Goal: Task Accomplishment & Management: Manage account settings

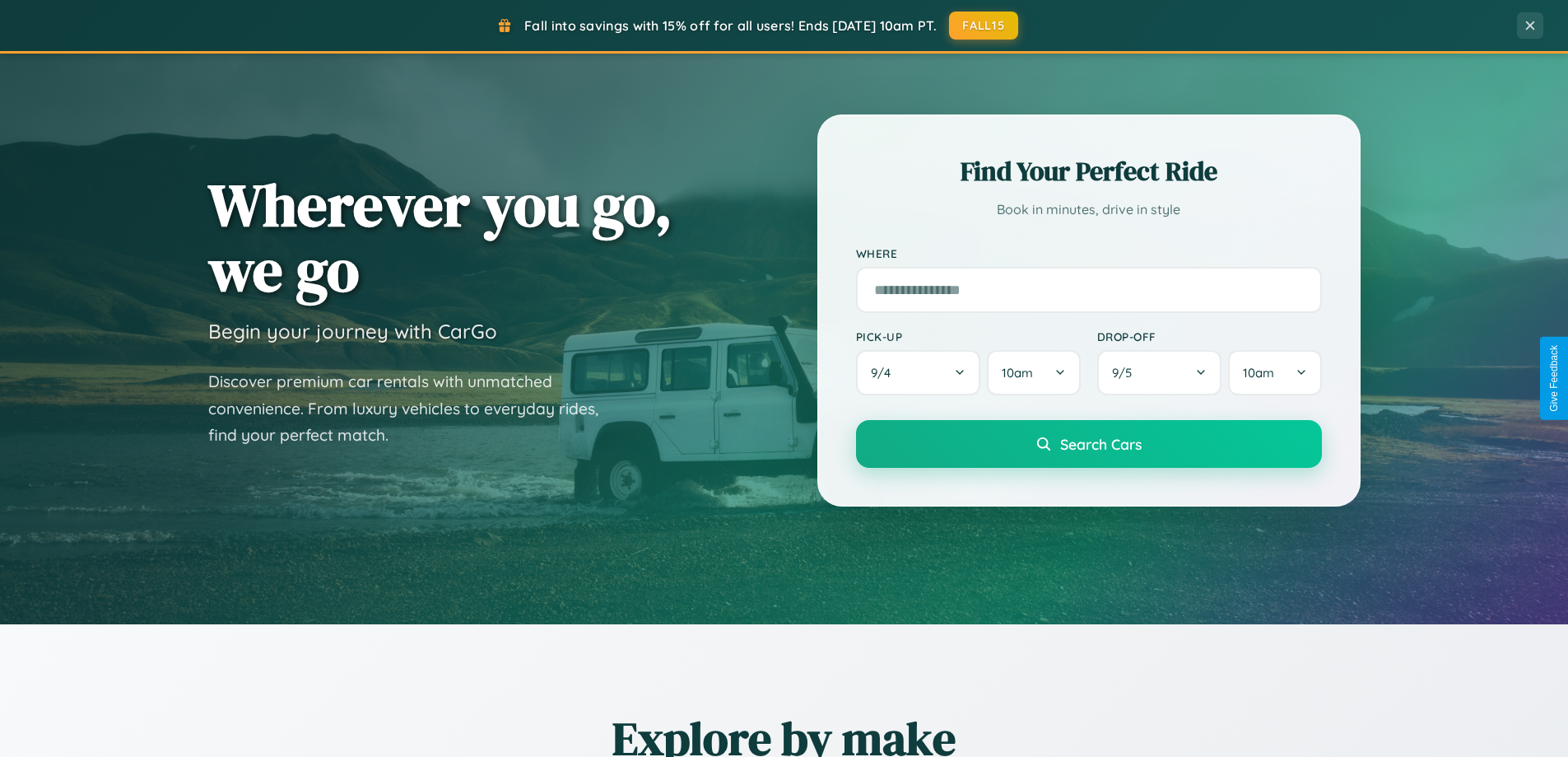
scroll to position [1133, 0]
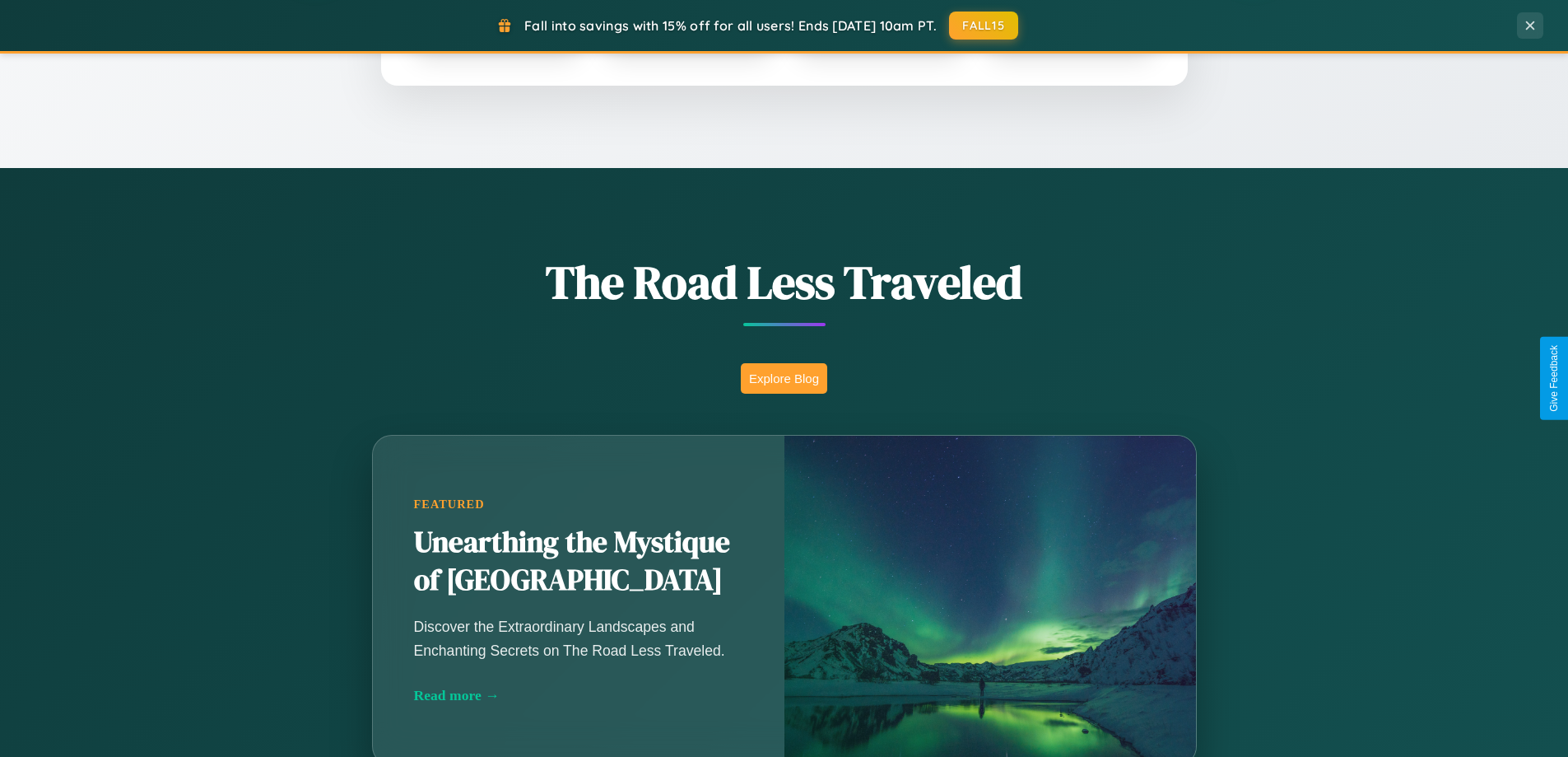
click at [784, 378] on button "Explore Blog" at bounding box center [783, 378] width 86 height 30
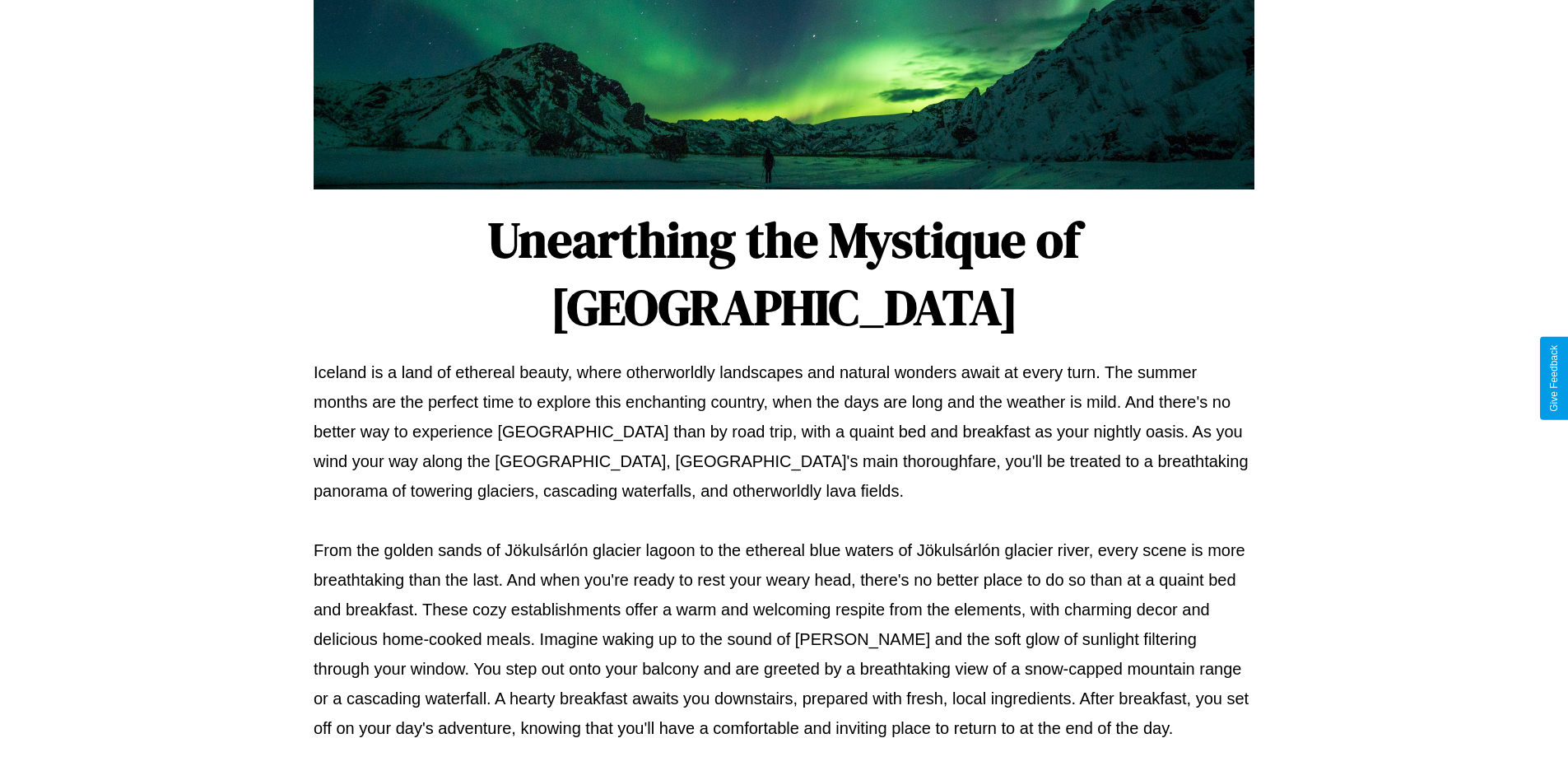
scroll to position [533, 0]
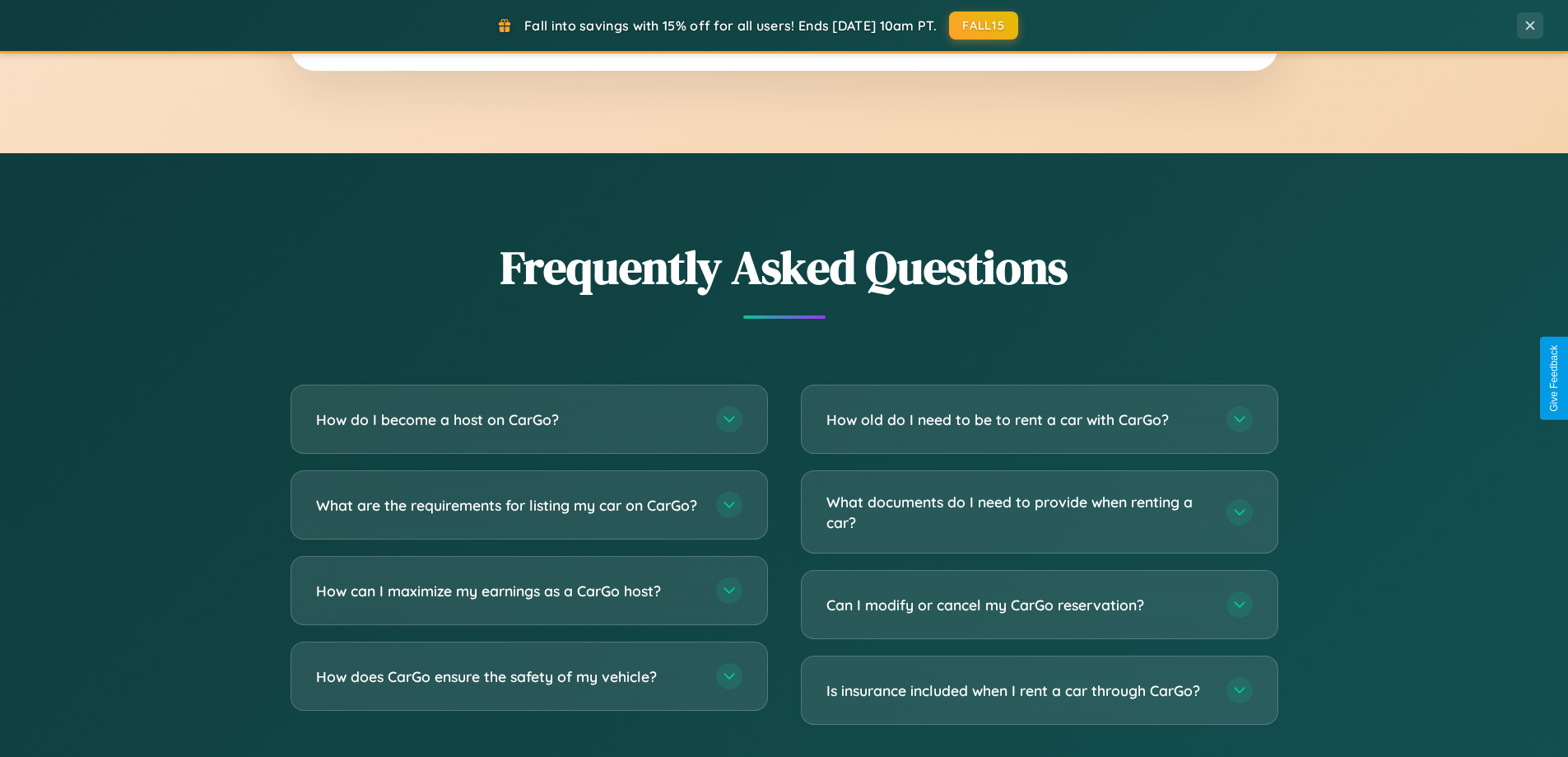
scroll to position [3170, 0]
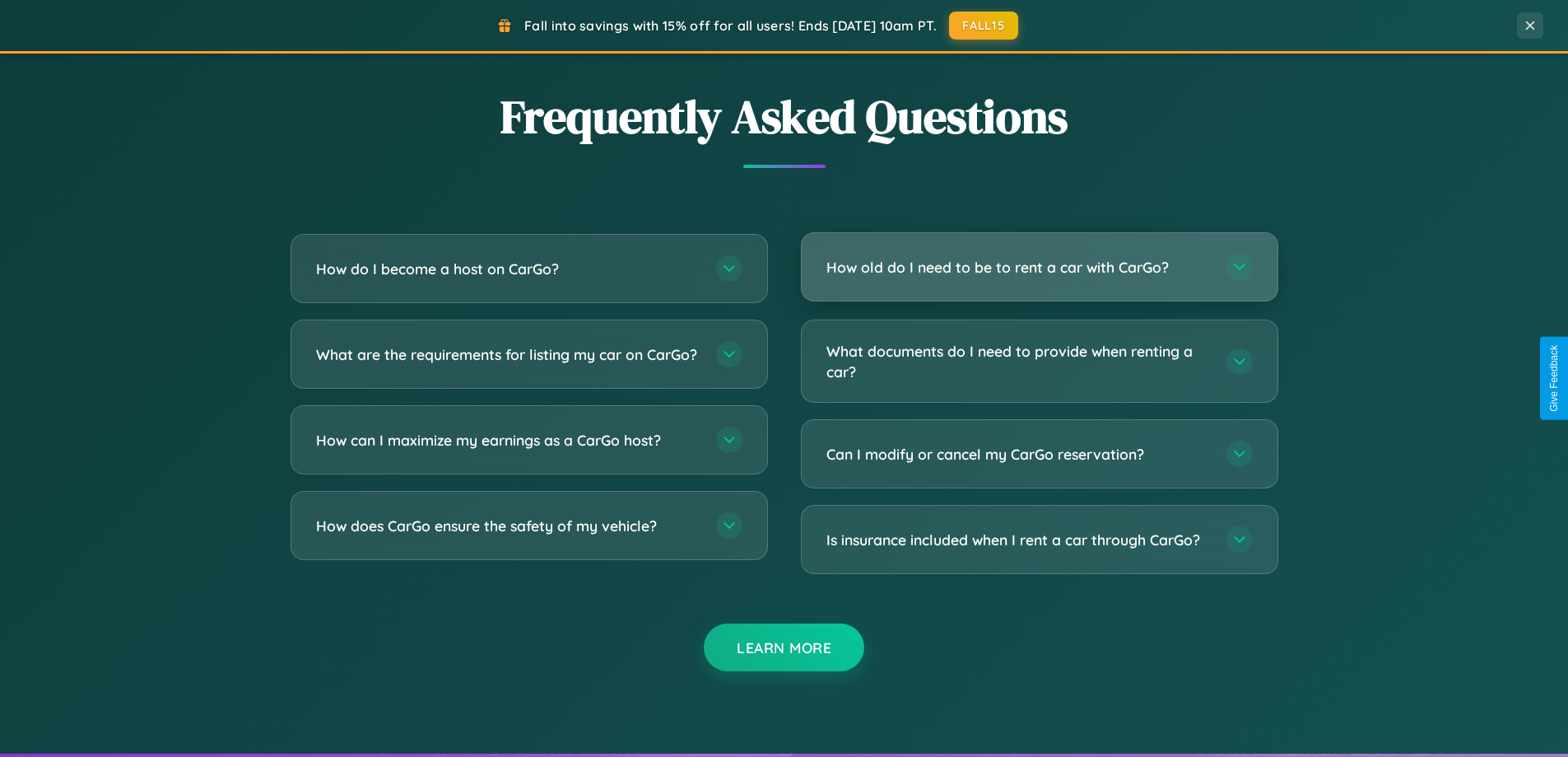
click at [1039, 268] on h3 "How old do I need to be to rent a car with CarGo?" at bounding box center [1018, 267] width 384 height 20
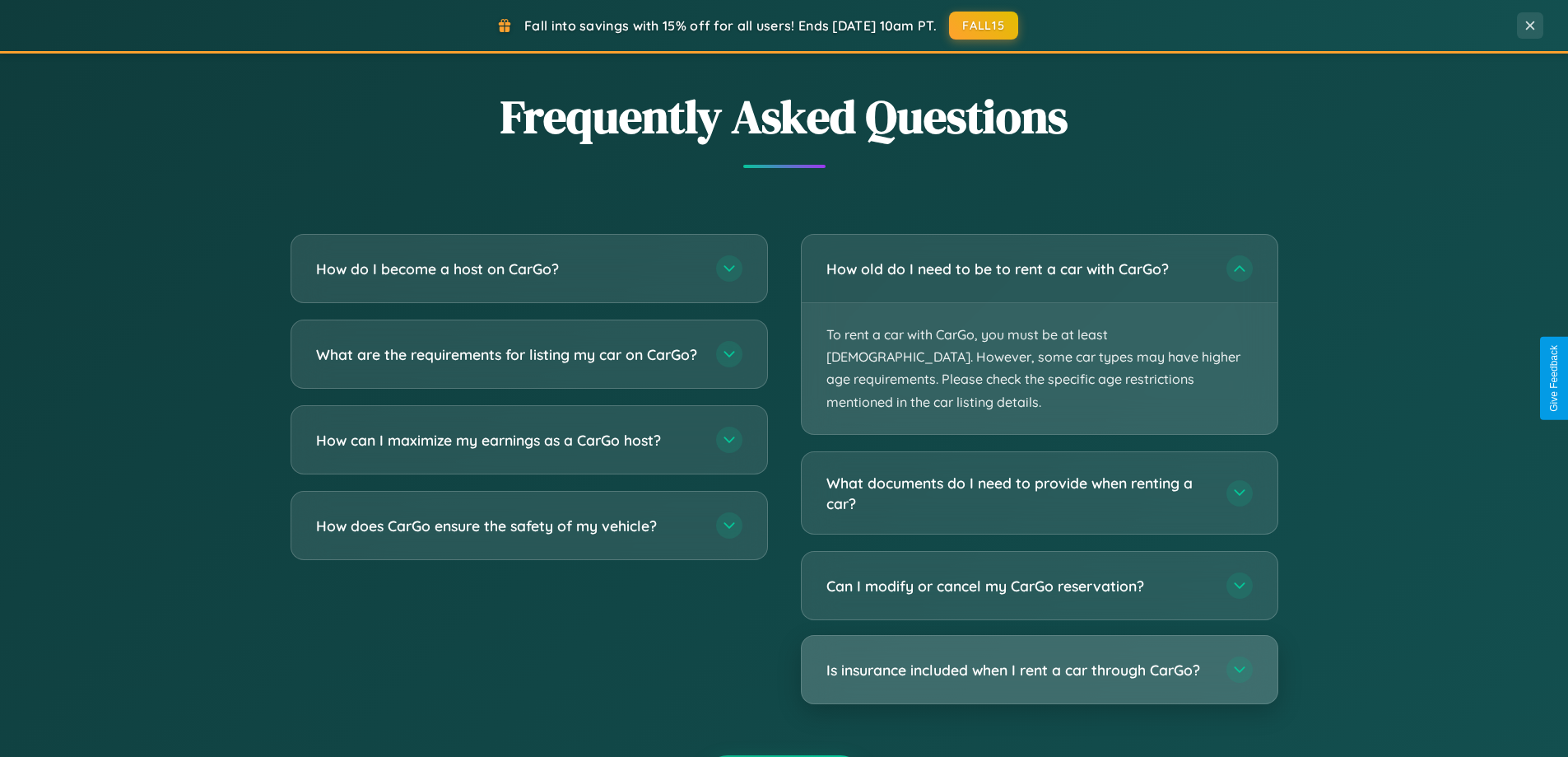
click at [1039, 660] on h3 "Is insurance included when I rent a car through CarGo?" at bounding box center [1018, 670] width 384 height 20
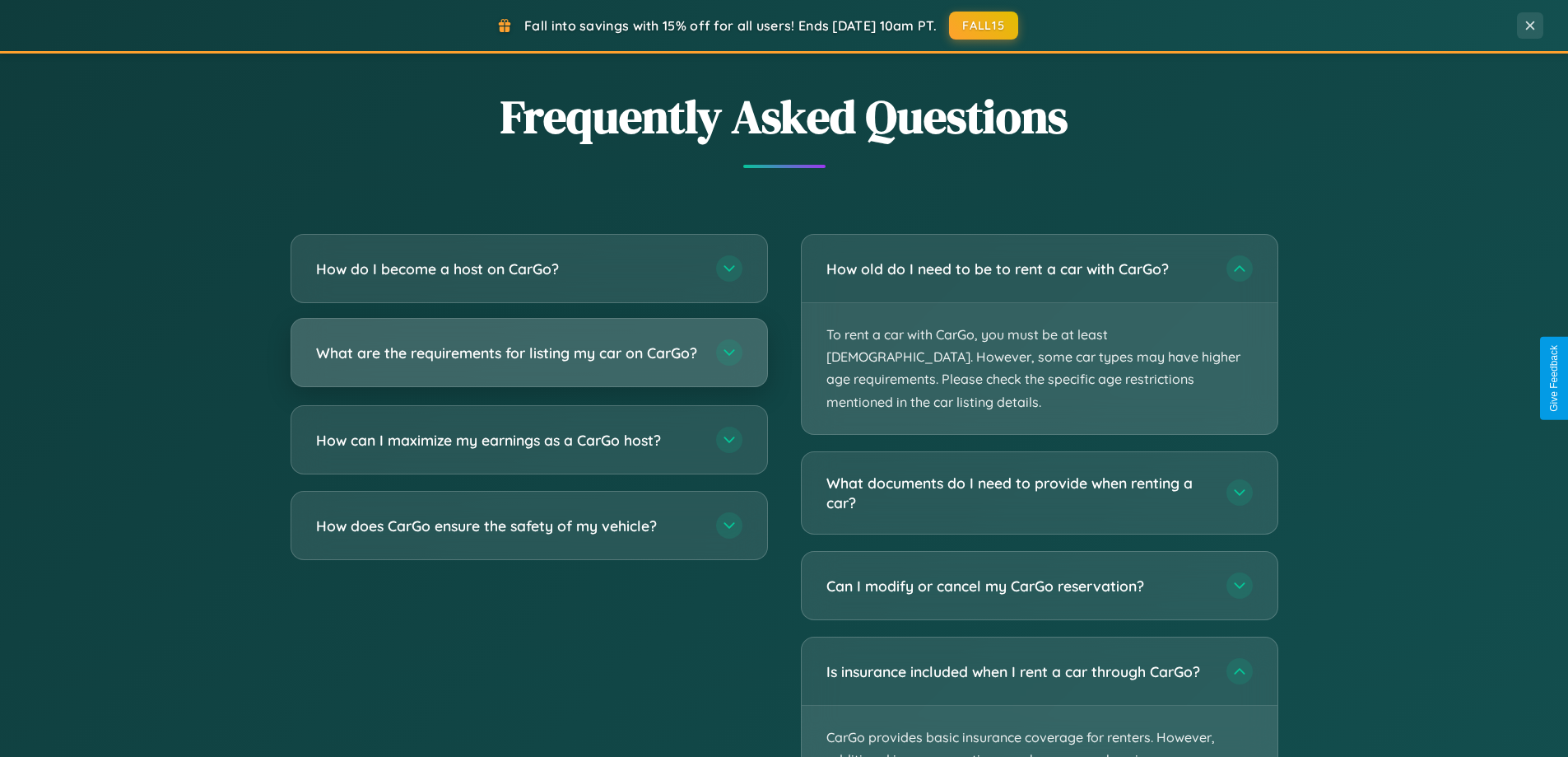
click at [529, 361] on h3 "What are the requirements for listing my car on CarGo?" at bounding box center [507, 352] width 384 height 20
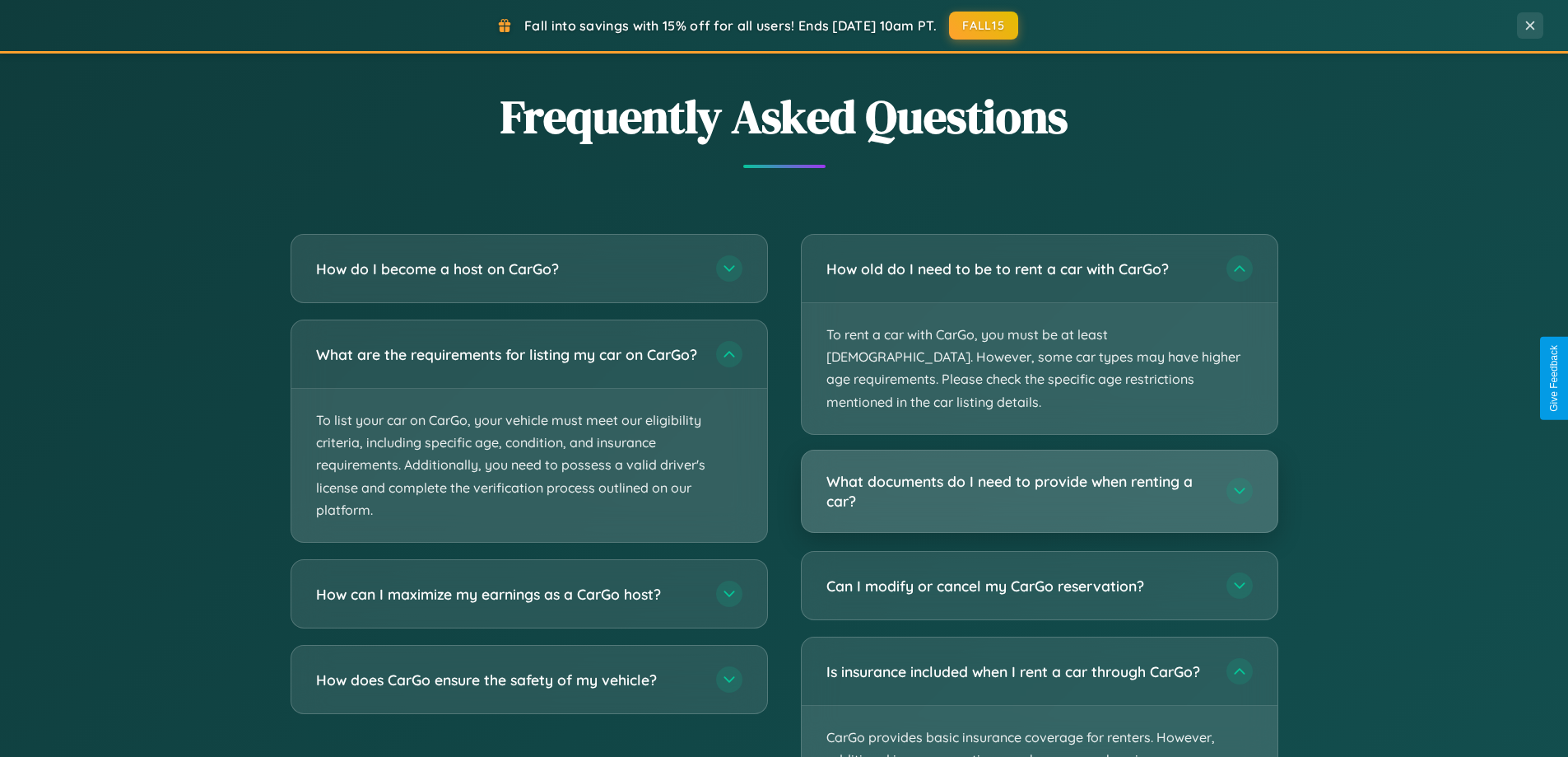
click at [1039, 471] on h3 "What documents do I need to provide when renting a car?" at bounding box center [1018, 491] width 384 height 40
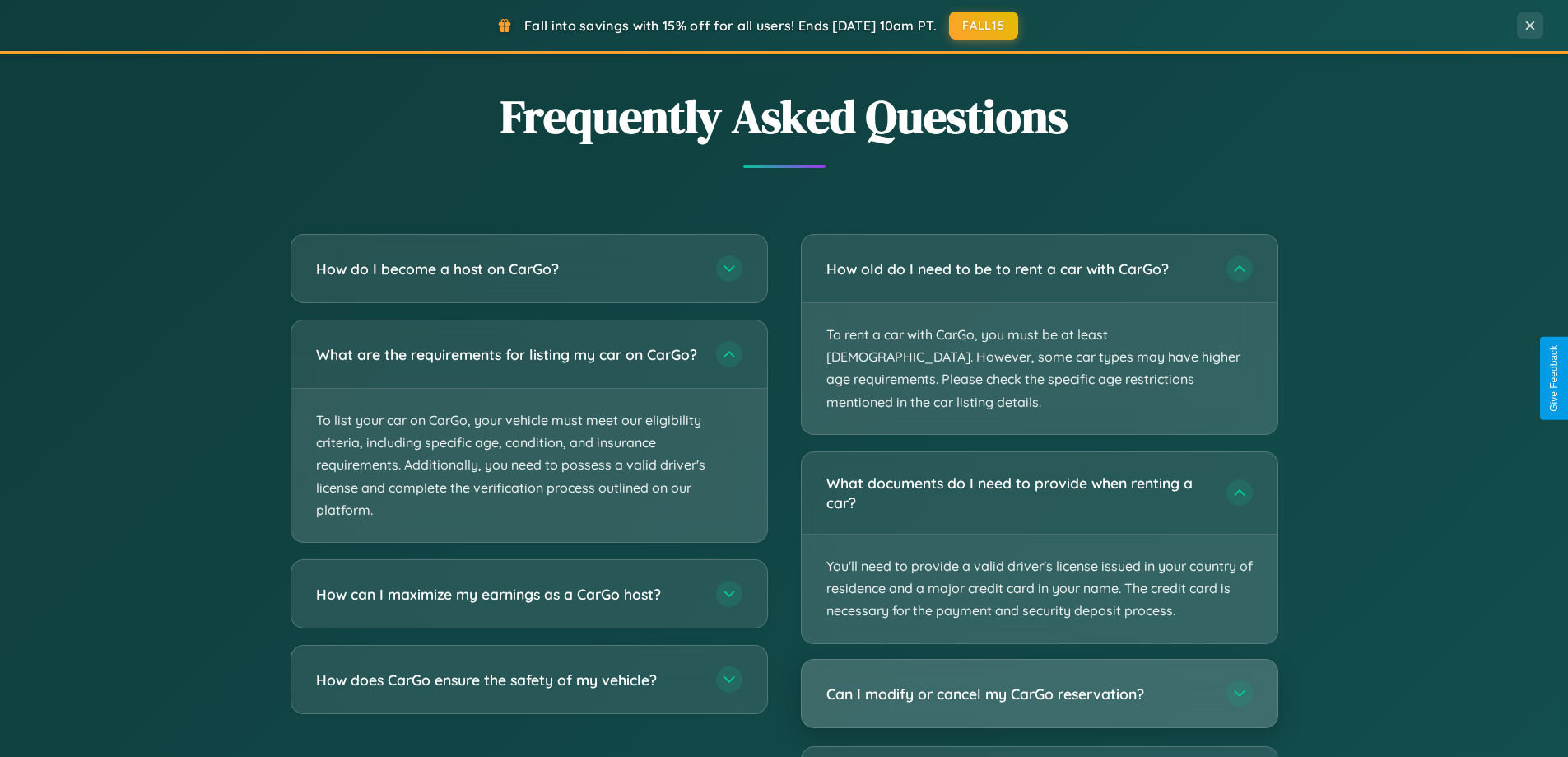
click at [1039, 683] on h3 "Can I modify or cancel my CarGo reservation?" at bounding box center [1018, 693] width 384 height 20
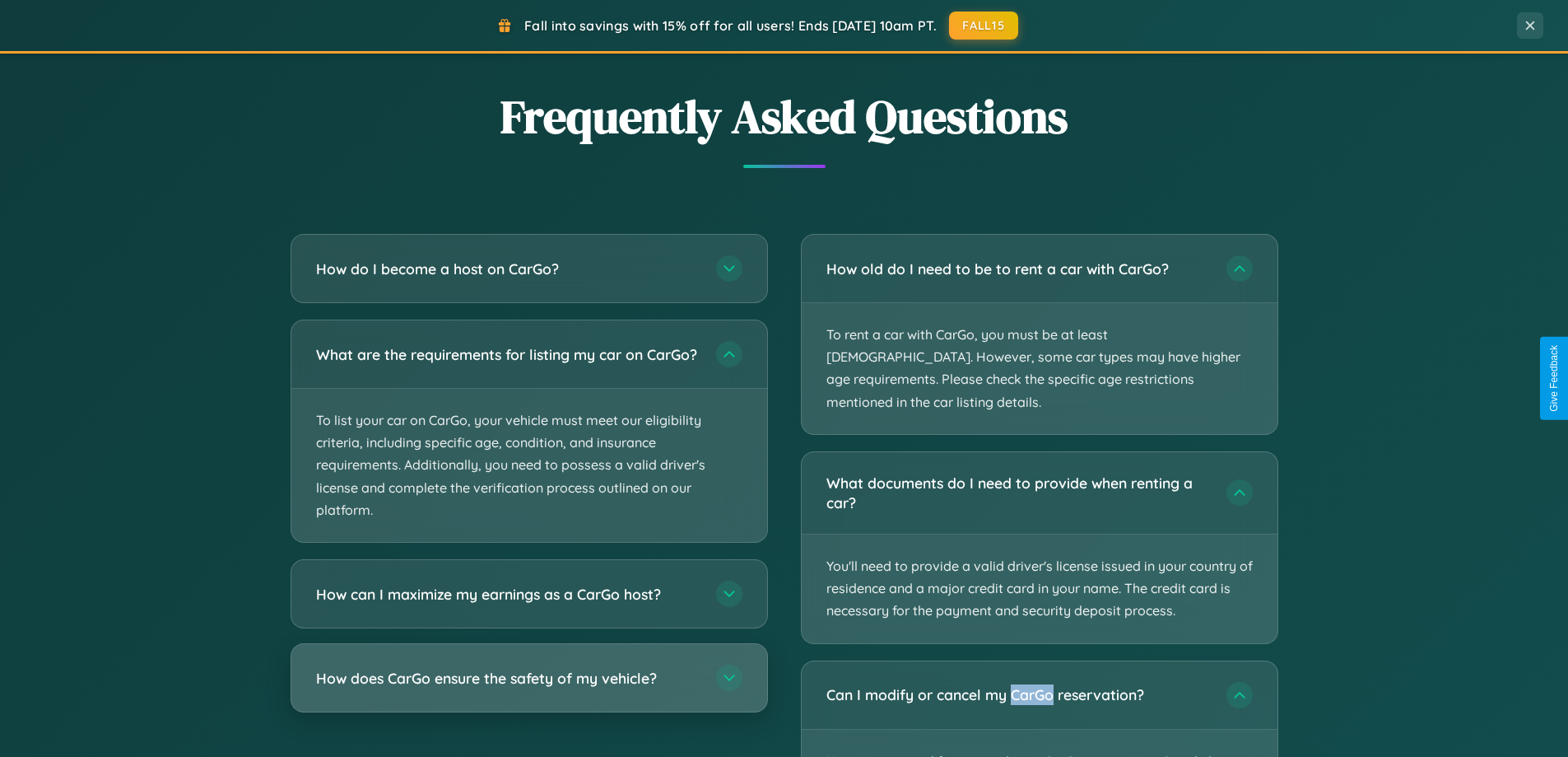
click at [529, 689] on h3 "How does CarGo ensure the safety of my vehicle?" at bounding box center [507, 678] width 384 height 20
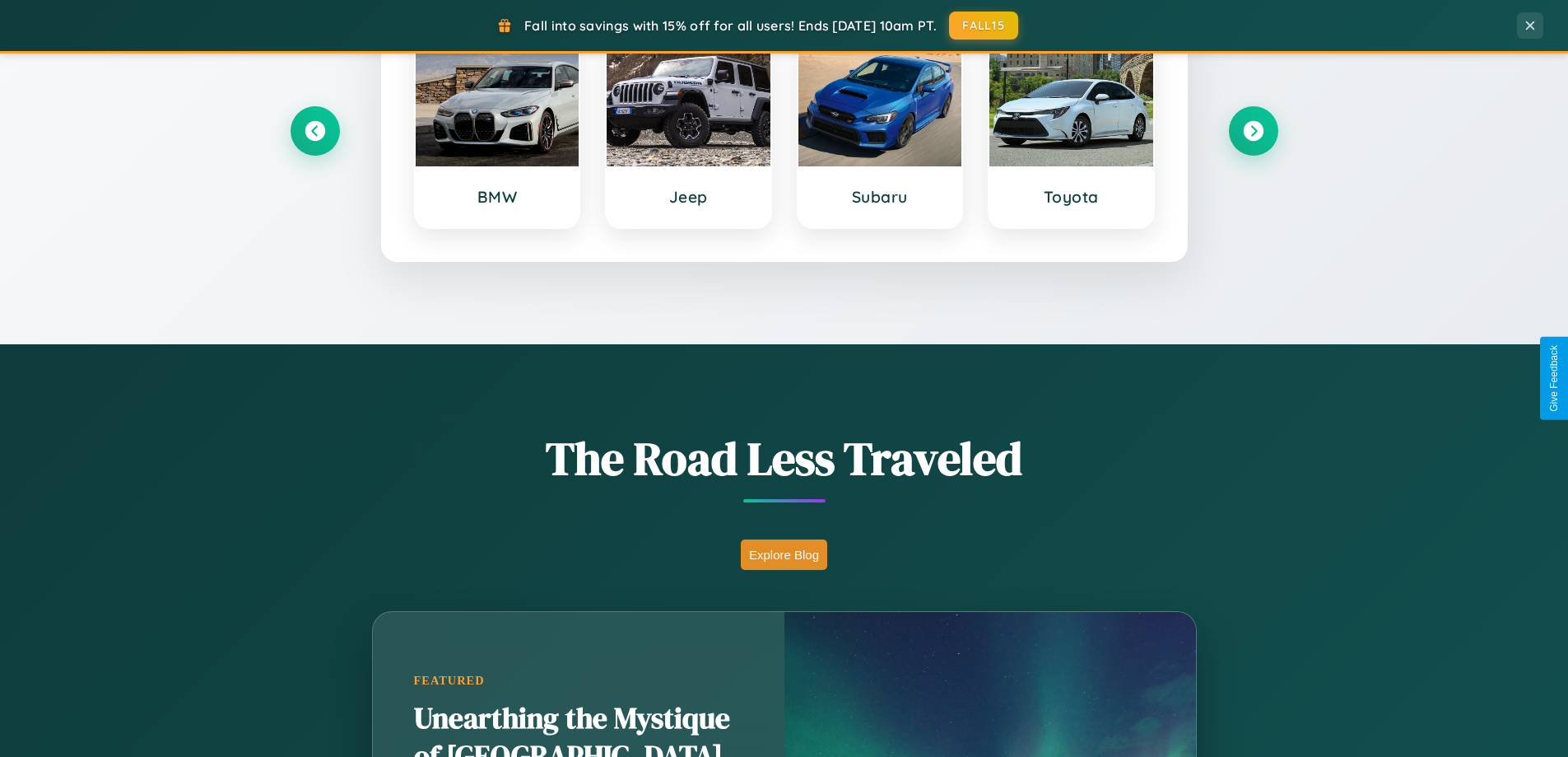
scroll to position [0, 0]
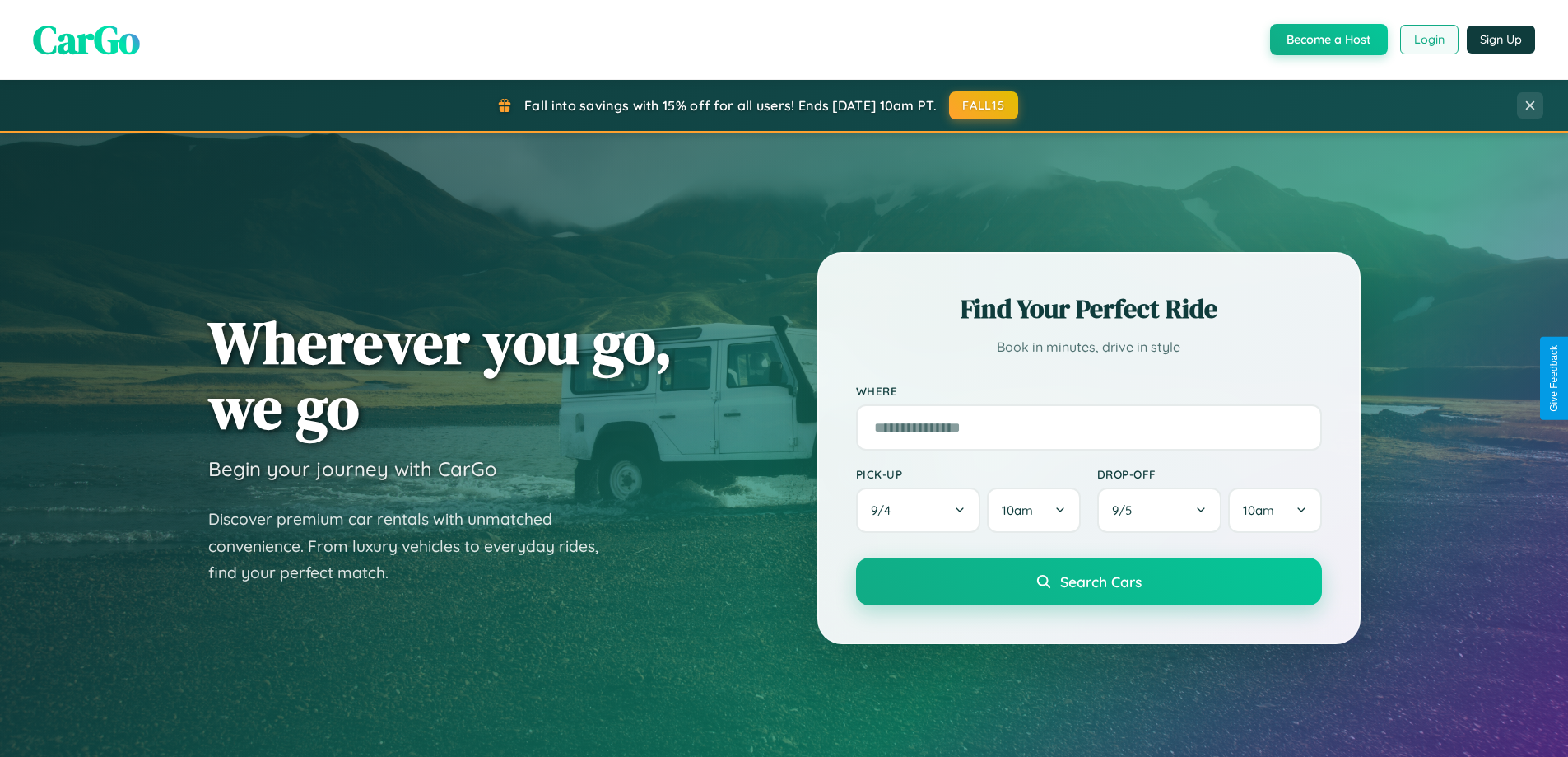
click at [1429, 40] on button "Login" at bounding box center [1430, 39] width 59 height 29
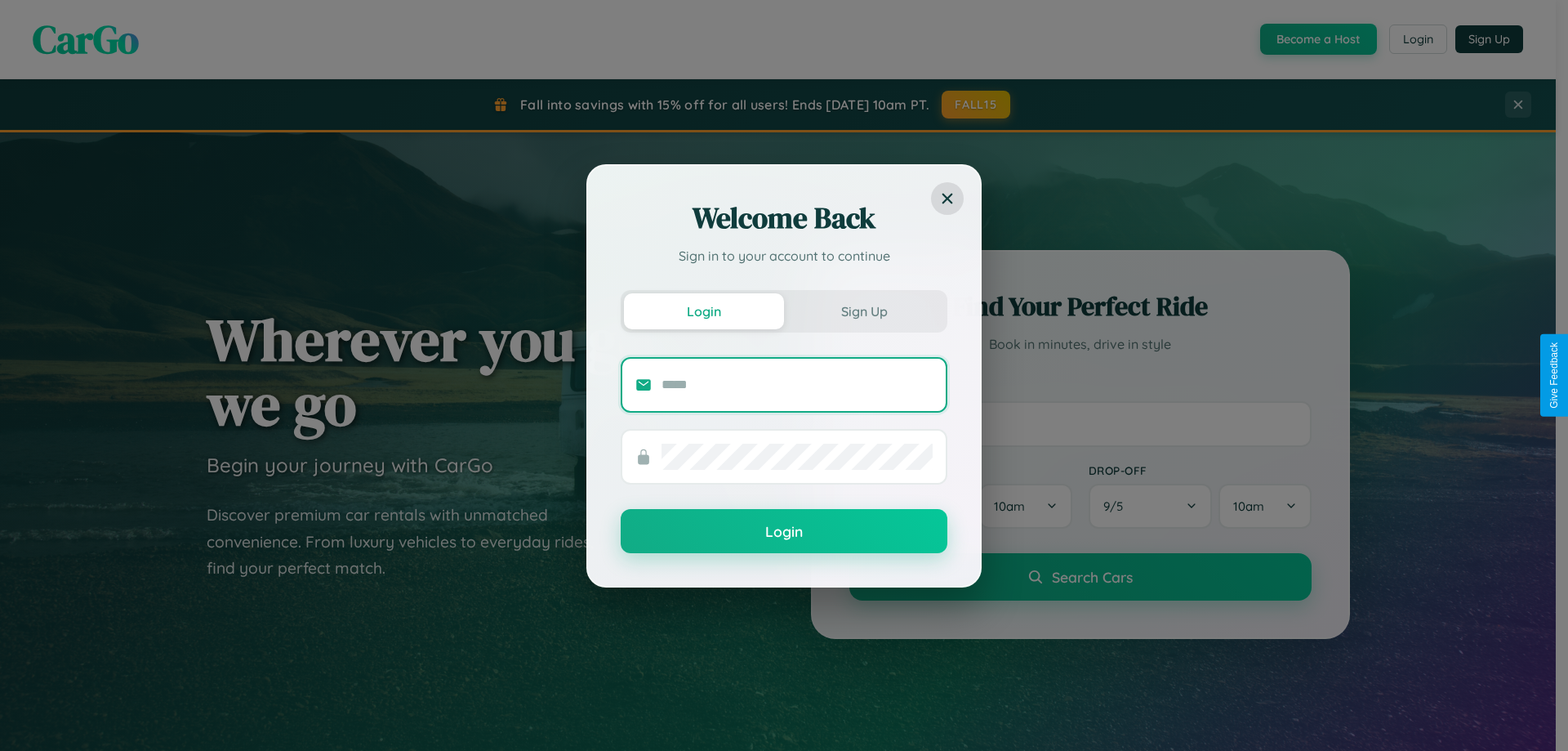
click at [797, 384] on input "text" at bounding box center [797, 385] width 271 height 26
type input "**********"
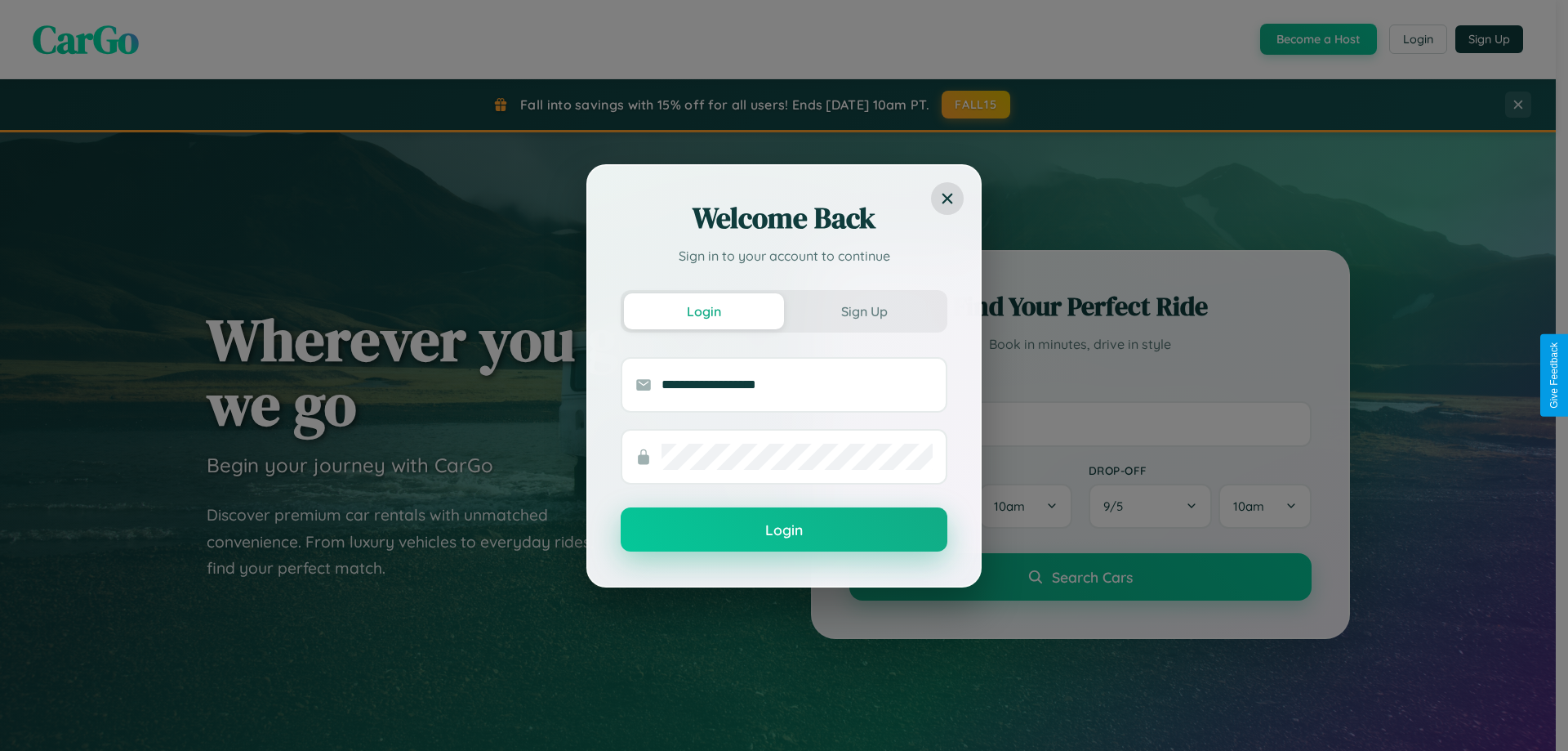
click at [784, 530] on button "Login" at bounding box center [783, 529] width 326 height 44
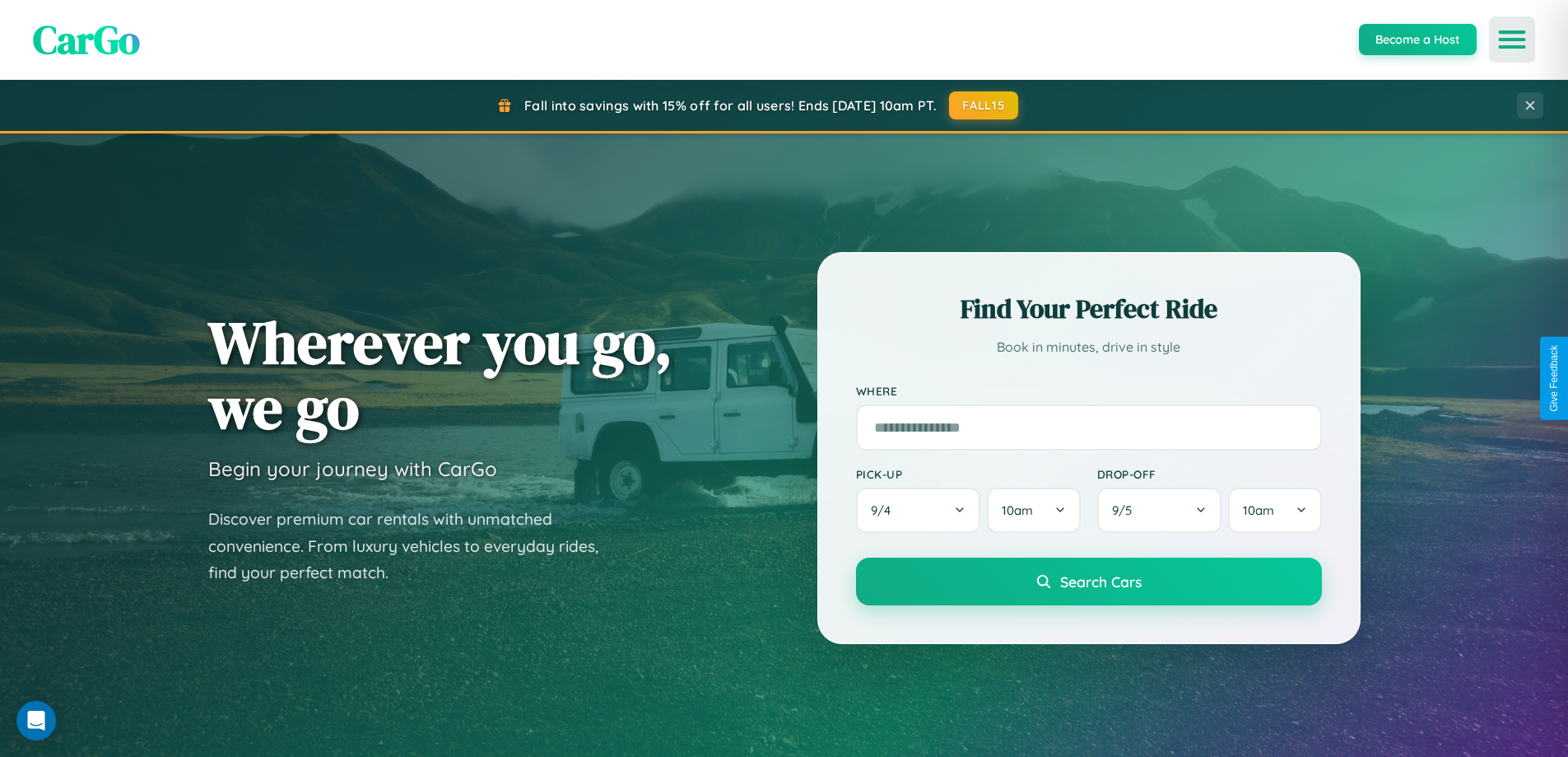
click at [1512, 40] on icon "Open menu" at bounding box center [1512, 39] width 24 height 15
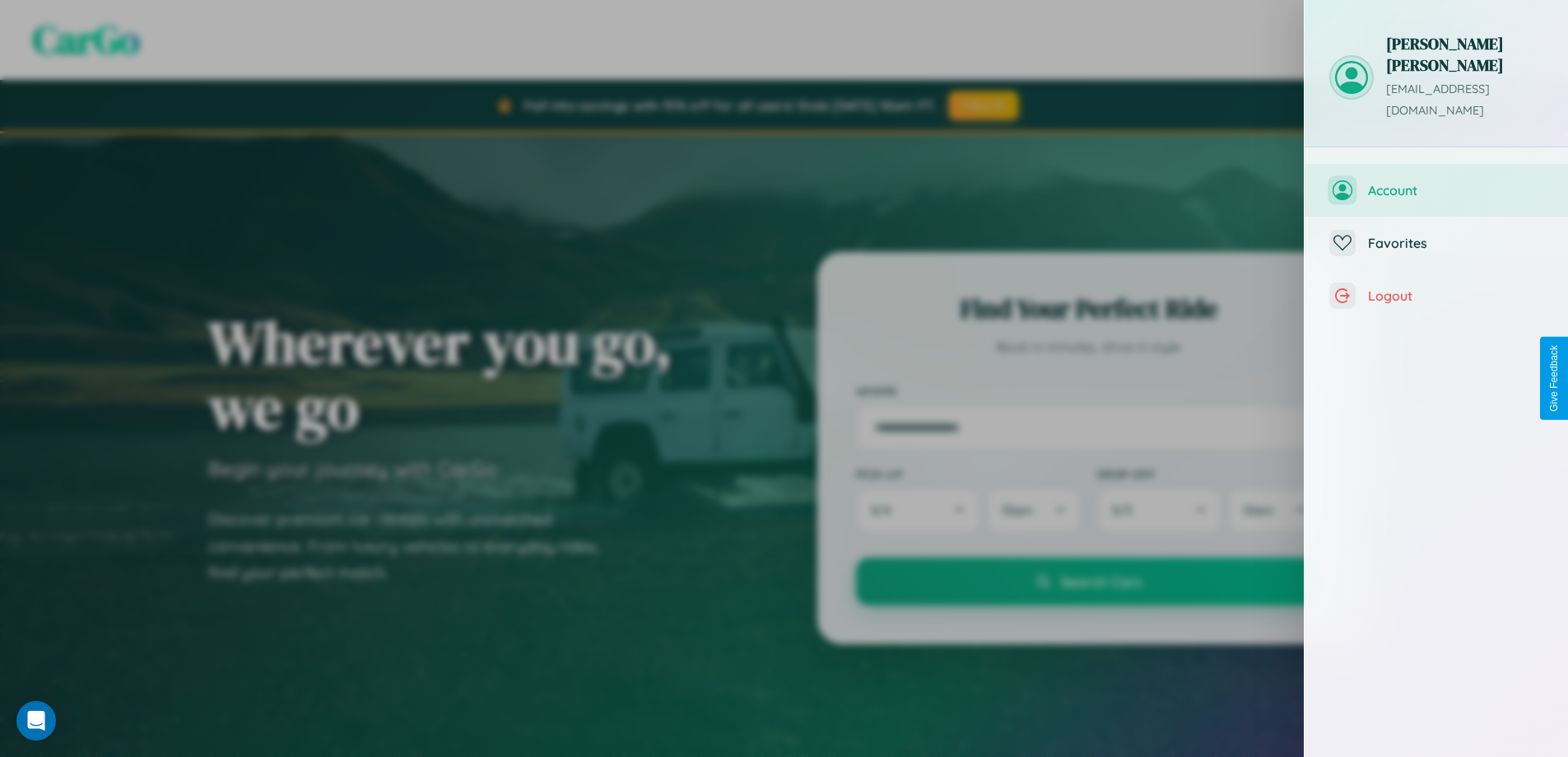
click at [1437, 182] on span "Account" at bounding box center [1456, 190] width 176 height 17
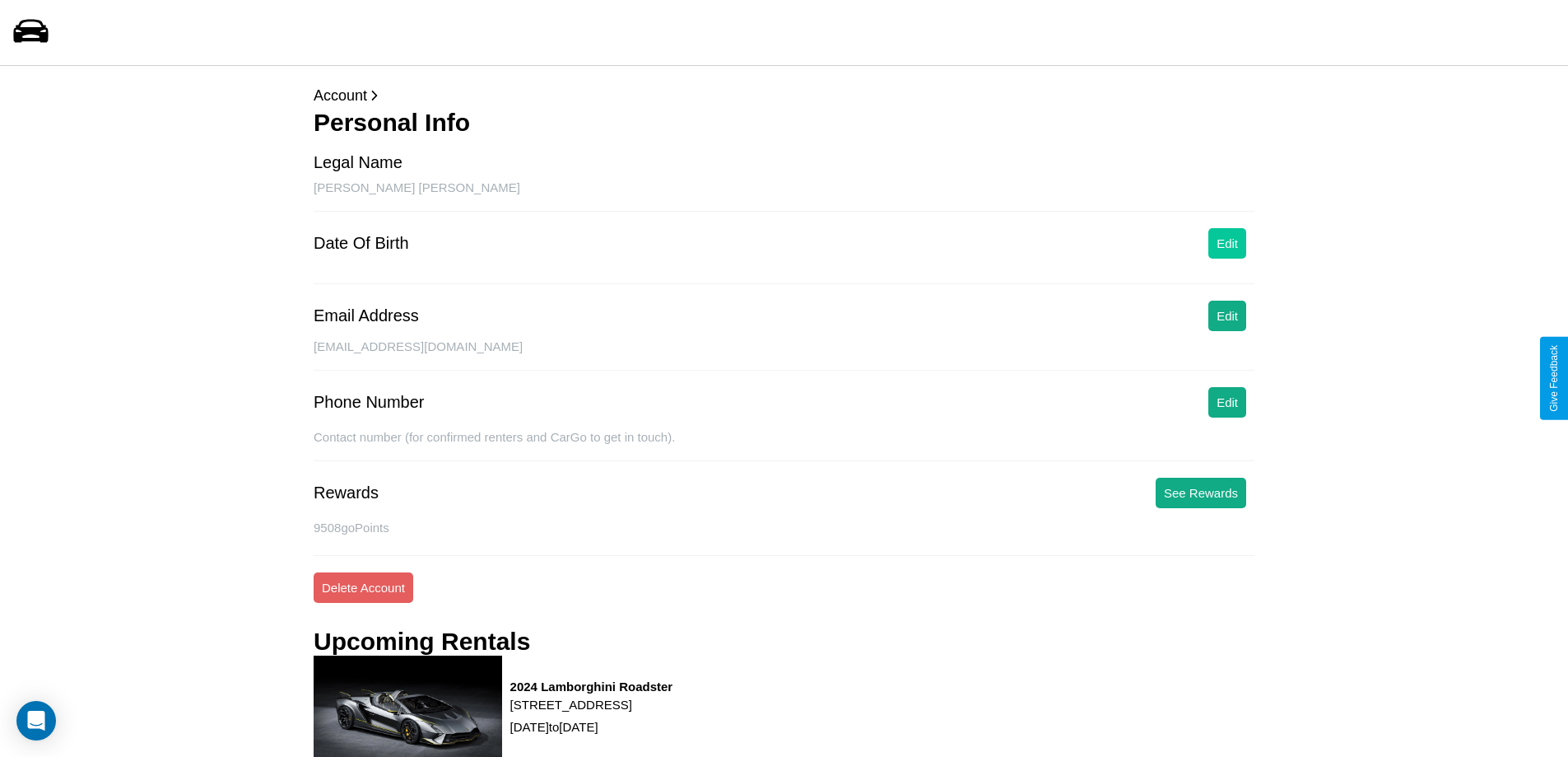
click at [1227, 243] on button "Edit" at bounding box center [1227, 243] width 38 height 30
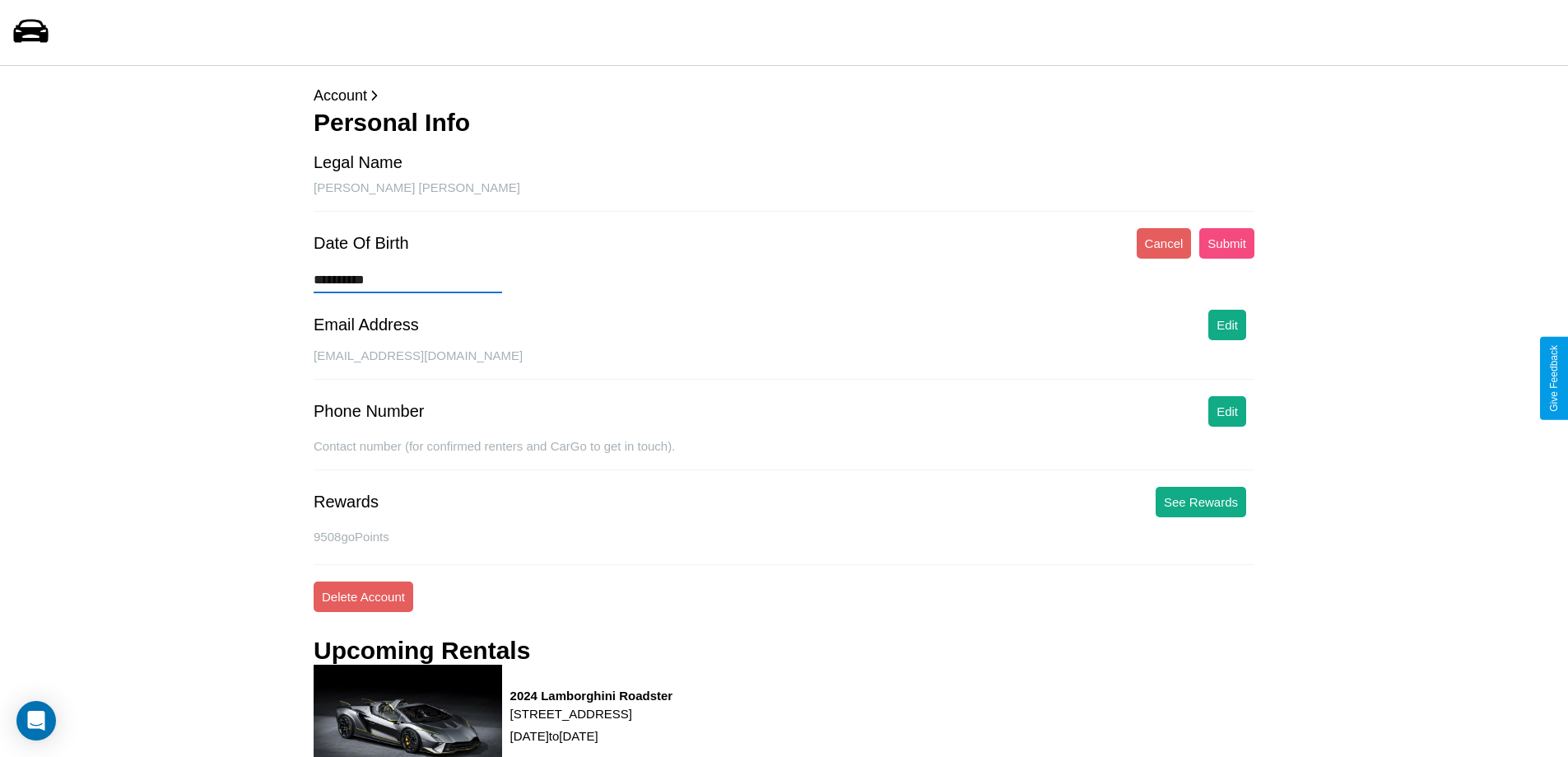
type input "**********"
click at [1227, 243] on button "Submit" at bounding box center [1227, 243] width 55 height 30
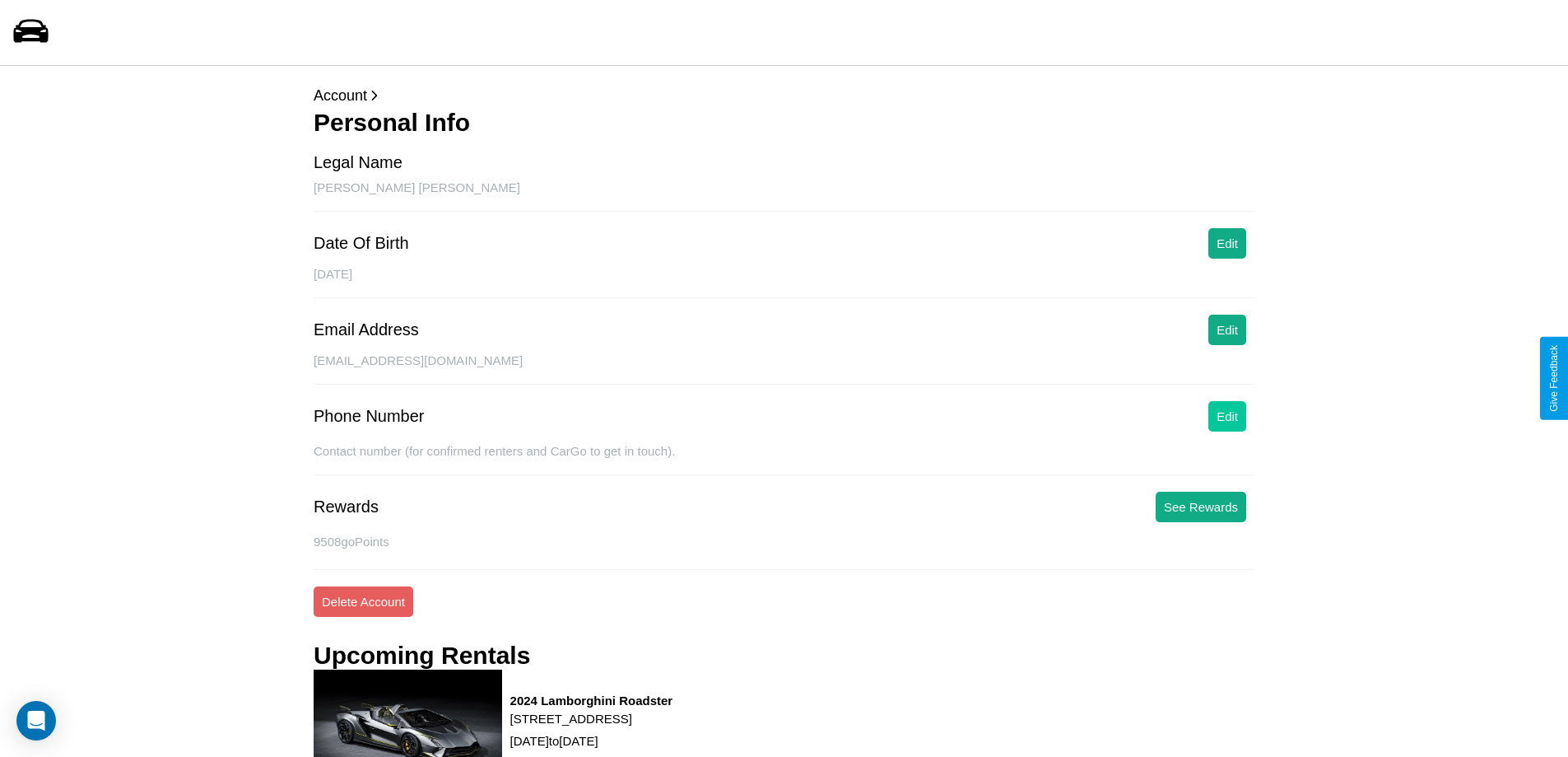
click at [1227, 416] on button "Edit" at bounding box center [1227, 416] width 38 height 30
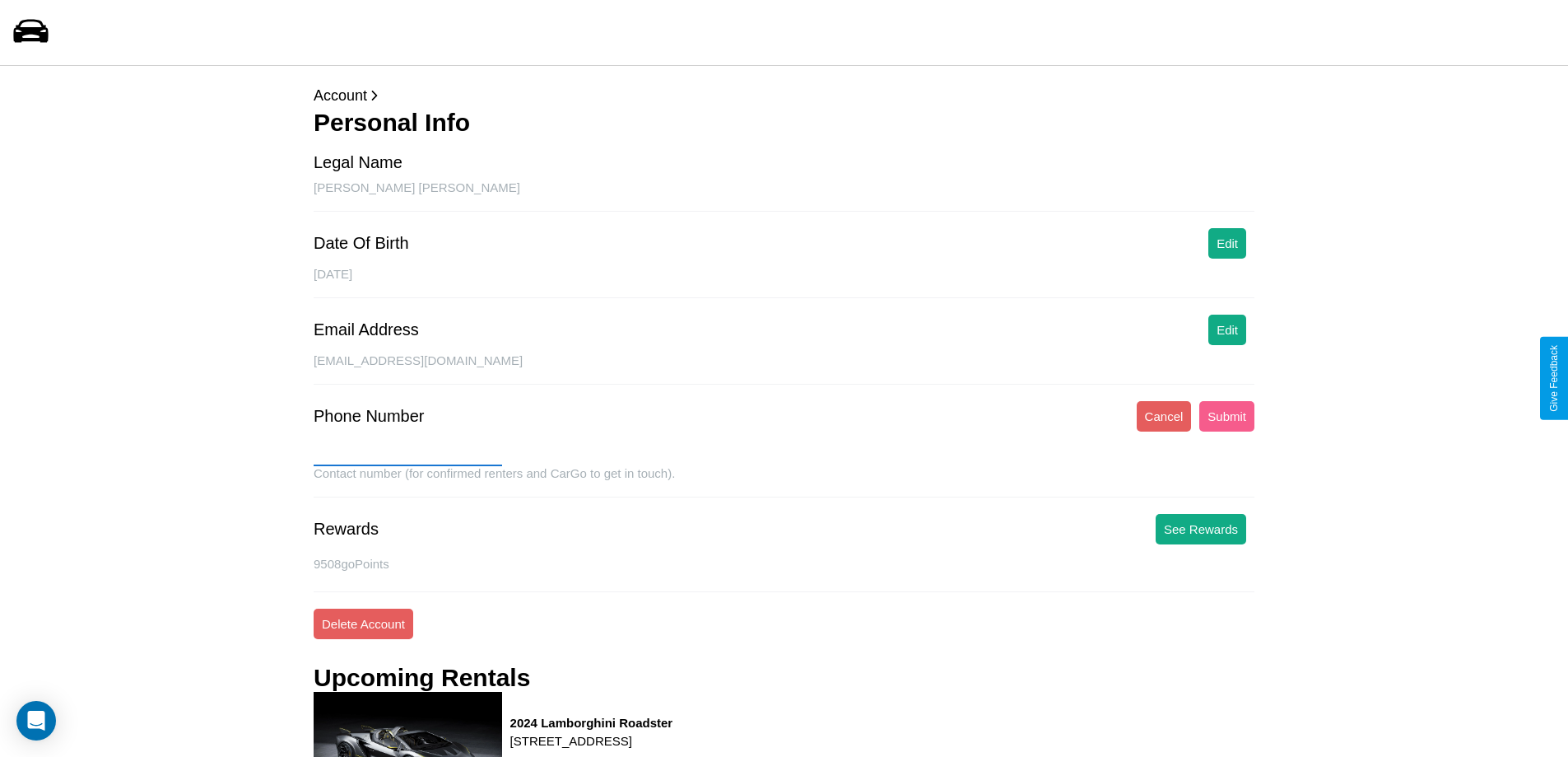
click at [407, 453] on input "text" at bounding box center [408, 453] width 189 height 27
type input "**********"
